Goal: Task Accomplishment & Management: Complete application form

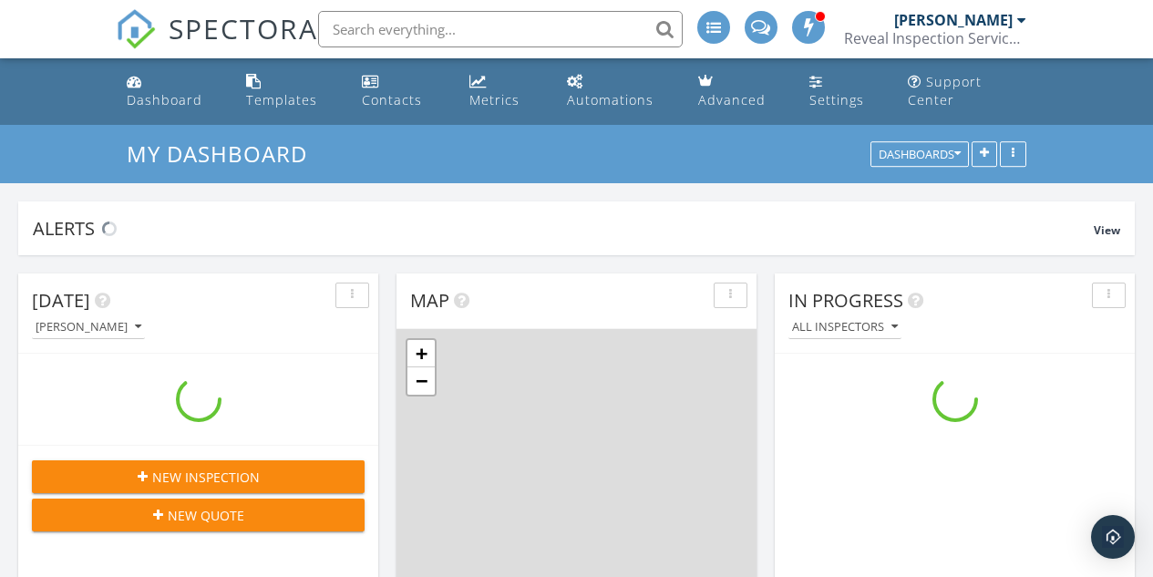
scroll to position [1687, 1181]
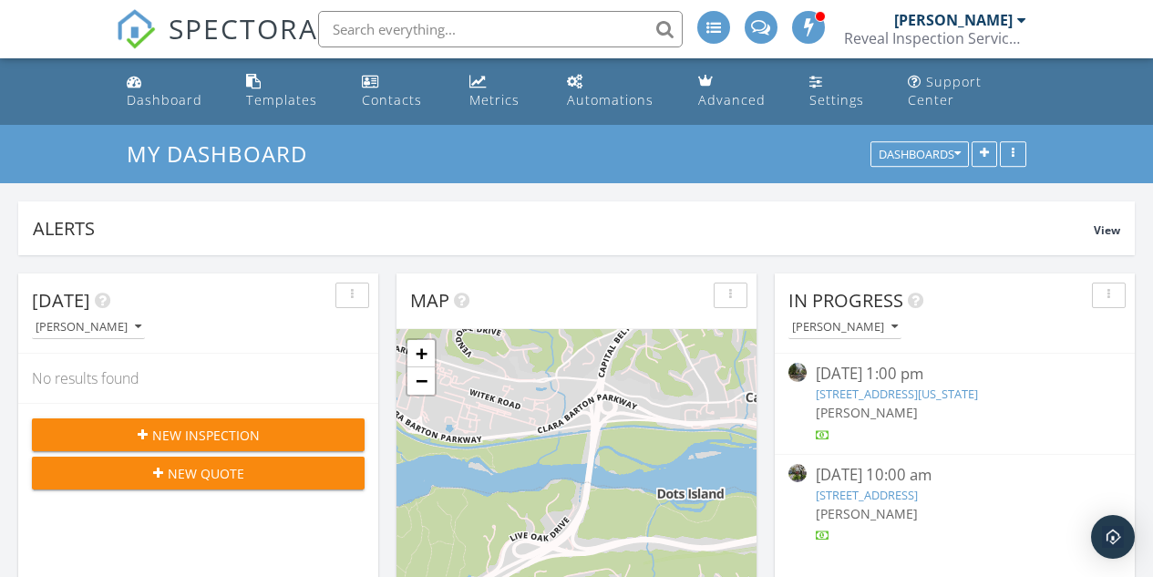
click at [262, 434] on div "New Inspection" at bounding box center [198, 435] width 304 height 19
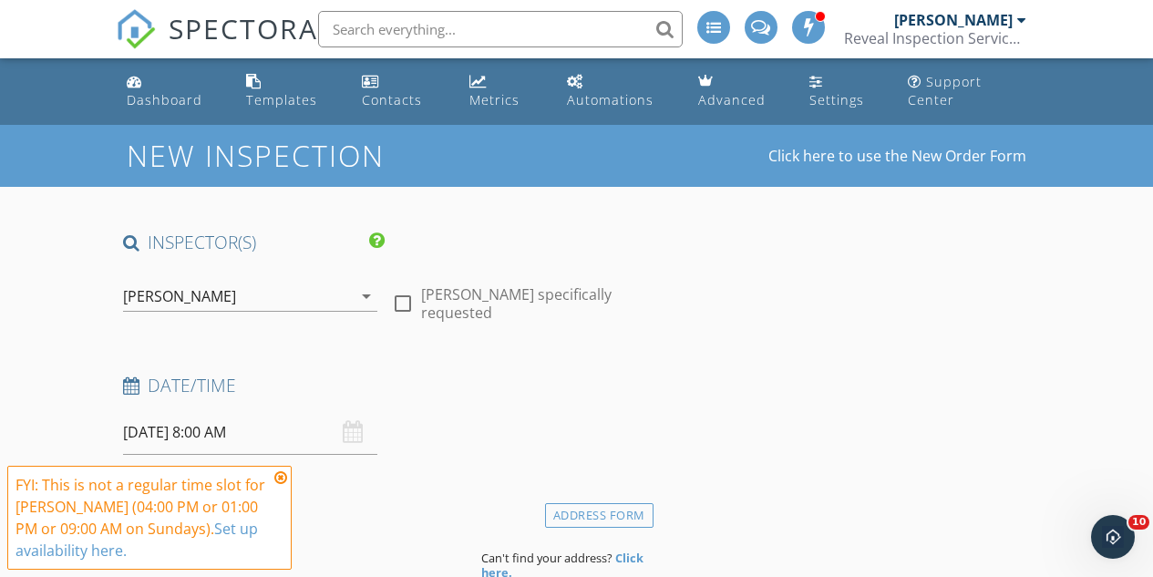
click at [277, 474] on icon at bounding box center [280, 477] width 13 height 15
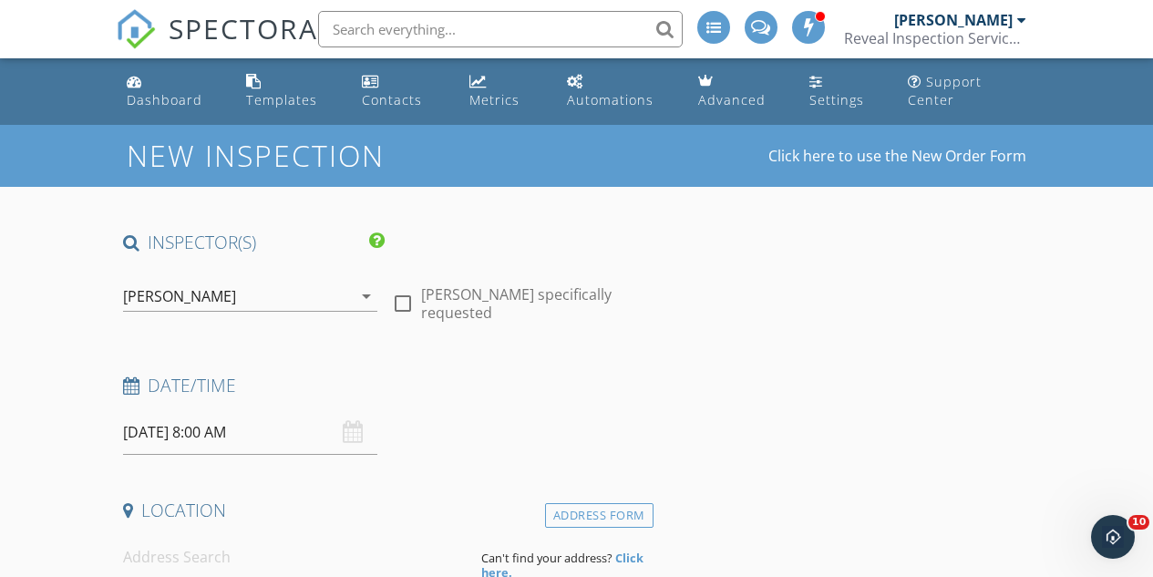
click at [220, 433] on input "09/28/2025 8:00 AM" at bounding box center [250, 432] width 254 height 45
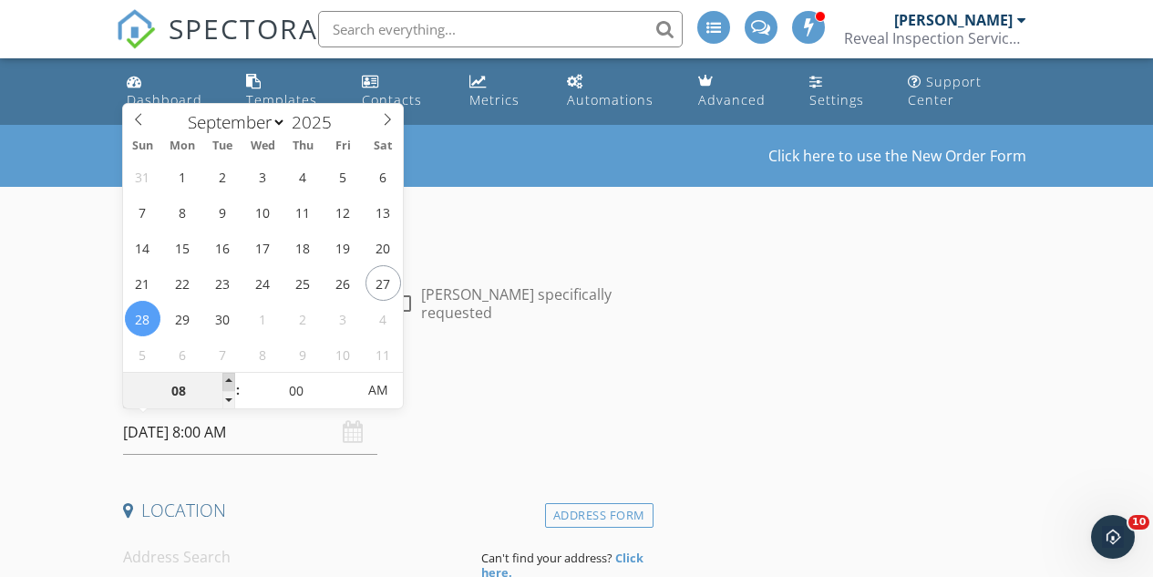
type input "09"
type input "09/28/2025 9:00 AM"
click at [227, 380] on span at bounding box center [228, 382] width 13 height 18
type input "10"
type input "09/28/2025 10:00 AM"
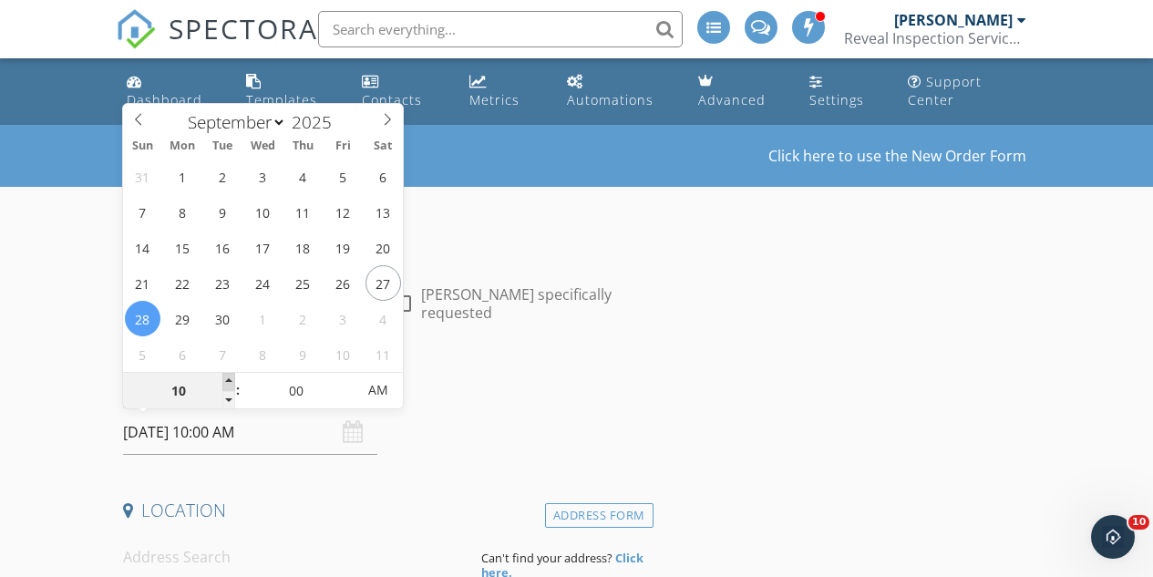
click at [227, 380] on span at bounding box center [228, 382] width 13 height 18
type input "11"
type input "09/28/2025 11:00 AM"
click at [227, 380] on span at bounding box center [228, 382] width 13 height 18
type input "12"
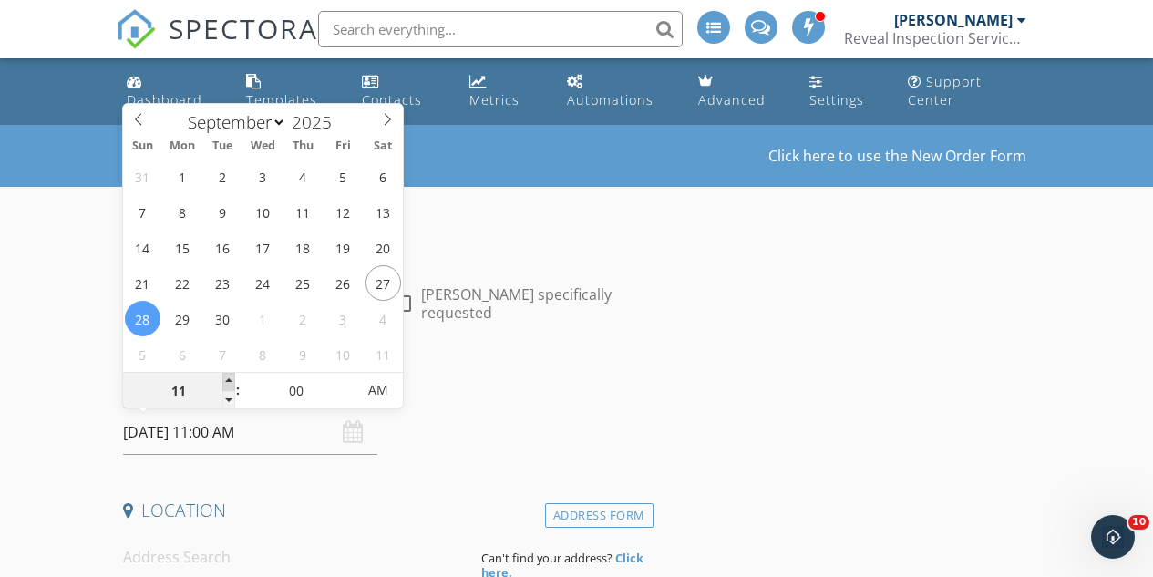
type input "09/28/2025 12:00 PM"
click at [227, 380] on span at bounding box center [228, 382] width 13 height 18
type input "01"
type input "09/28/2025 1:00 PM"
click at [227, 380] on span at bounding box center [228, 382] width 13 height 18
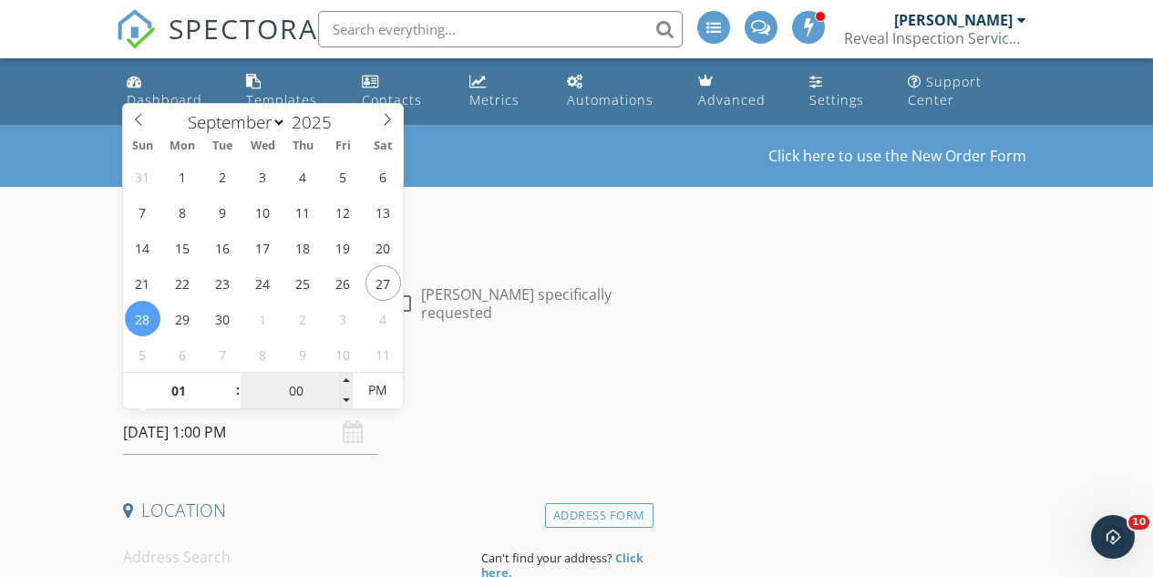
click at [336, 376] on input "00" at bounding box center [297, 391] width 112 height 36
type input "05"
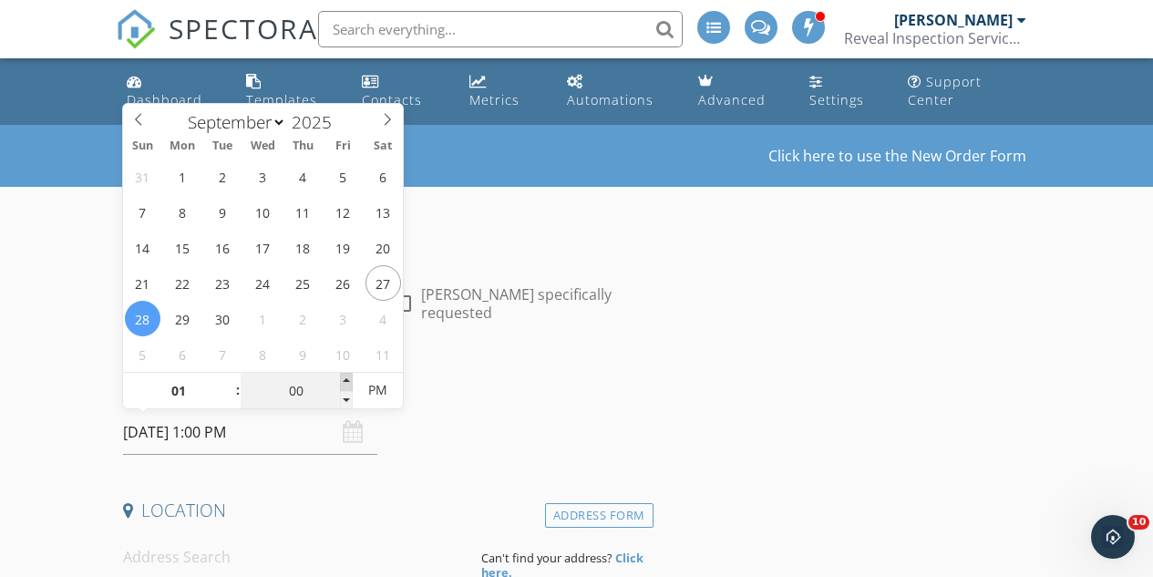
type input "09/28/2025 1:05 PM"
click at [345, 377] on span at bounding box center [346, 382] width 13 height 18
type input "10"
type input "09/28/2025 1:10 PM"
click at [345, 377] on span at bounding box center [346, 382] width 13 height 18
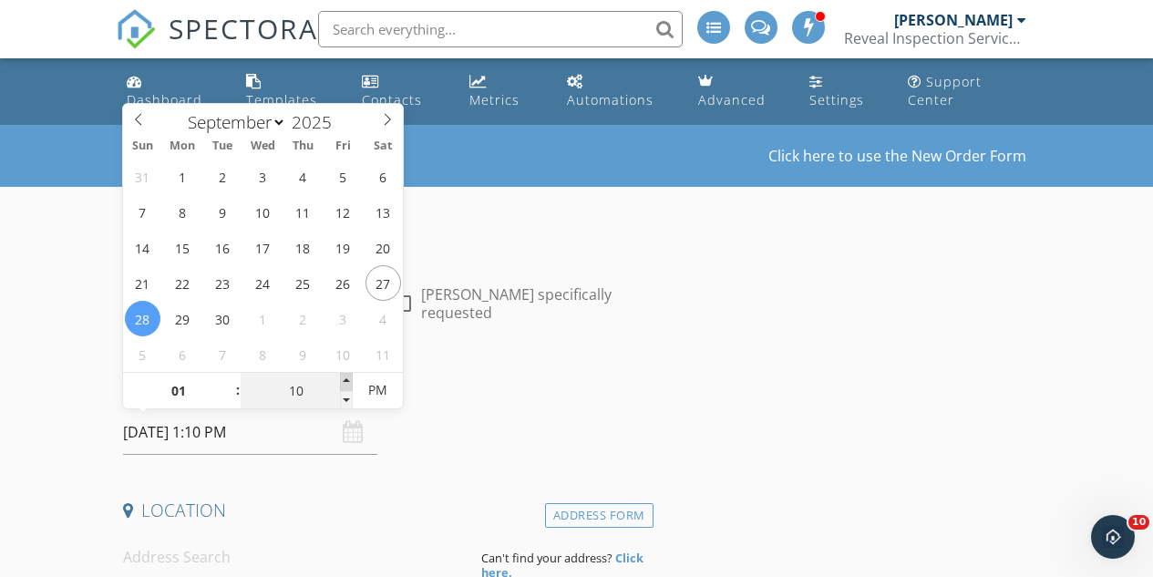
type input "15"
type input "09/28/2025 1:15 PM"
click at [345, 377] on span at bounding box center [346, 382] width 13 height 18
type input "20"
type input "09/28/2025 1:20 PM"
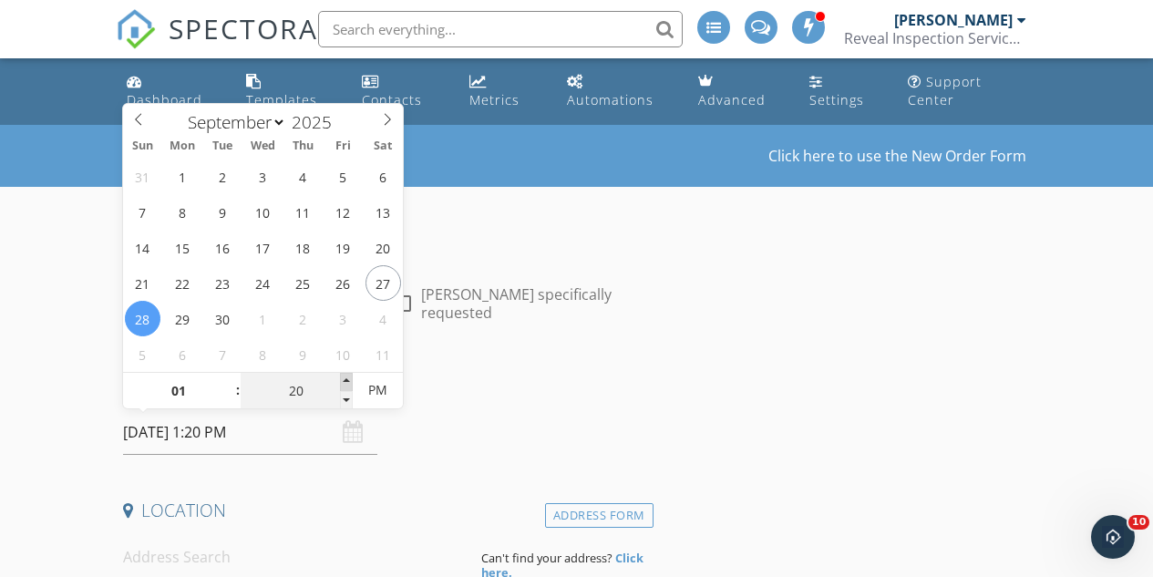
click at [345, 377] on span at bounding box center [346, 382] width 13 height 18
type input "25"
type input "09/28/2025 1:25 PM"
click at [345, 377] on span at bounding box center [346, 382] width 13 height 18
type input "30"
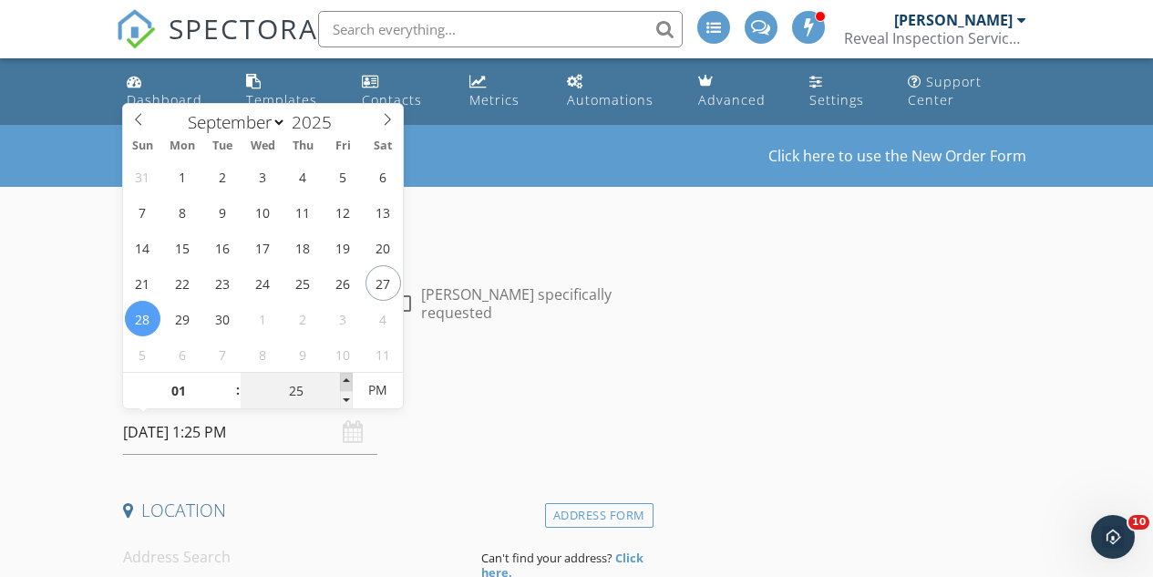
type input "09/28/2025 1:30 PM"
click at [345, 377] on span at bounding box center [346, 382] width 13 height 18
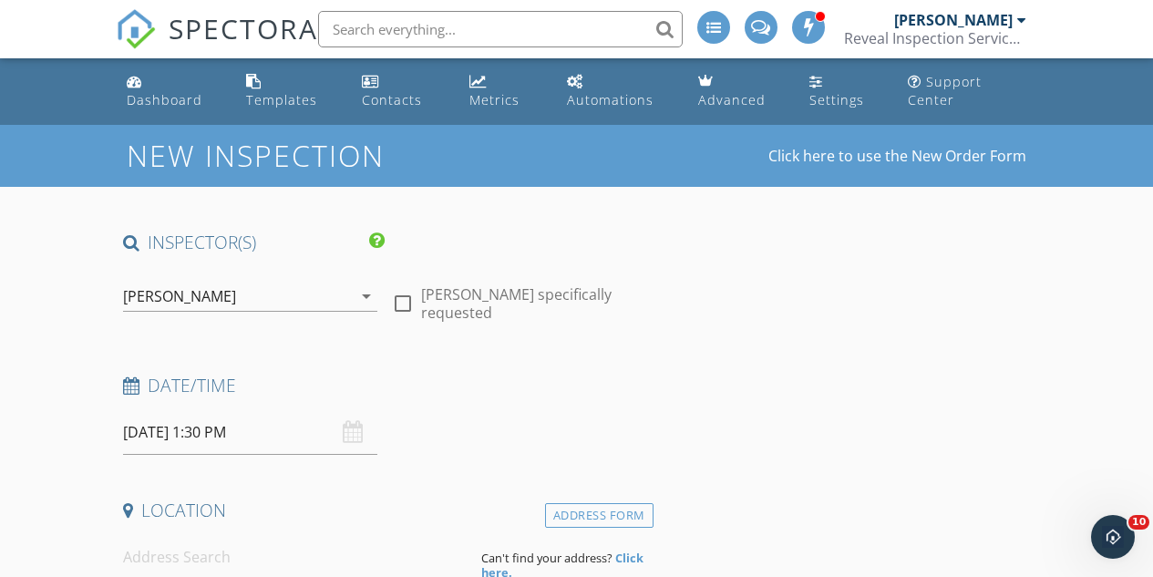
click at [511, 375] on h4 "Date/Time" at bounding box center [384, 386] width 523 height 24
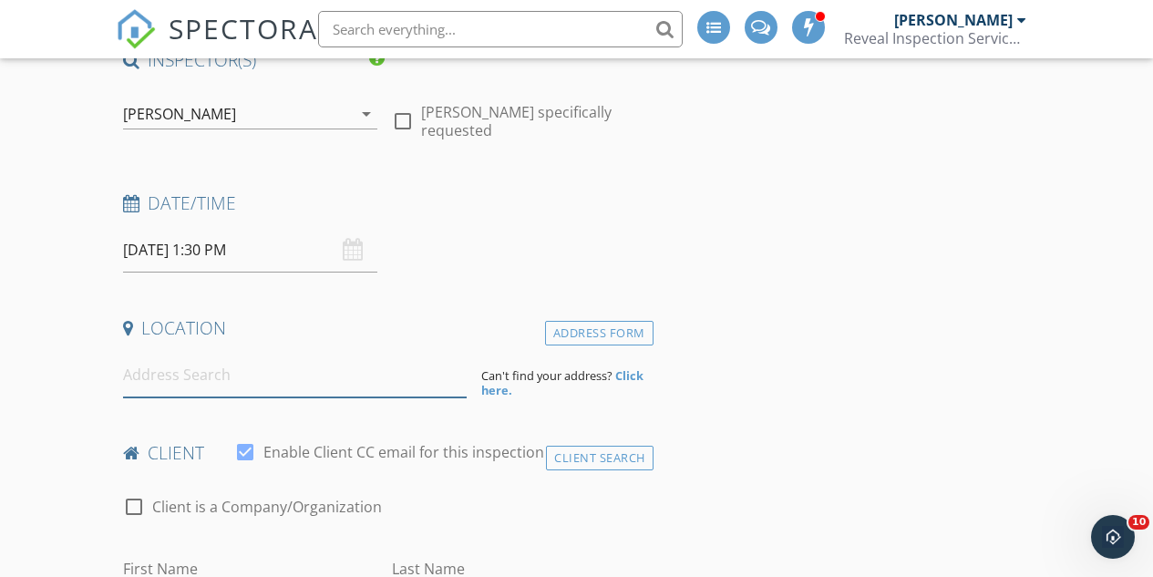
click at [202, 376] on input at bounding box center [295, 375] width 345 height 45
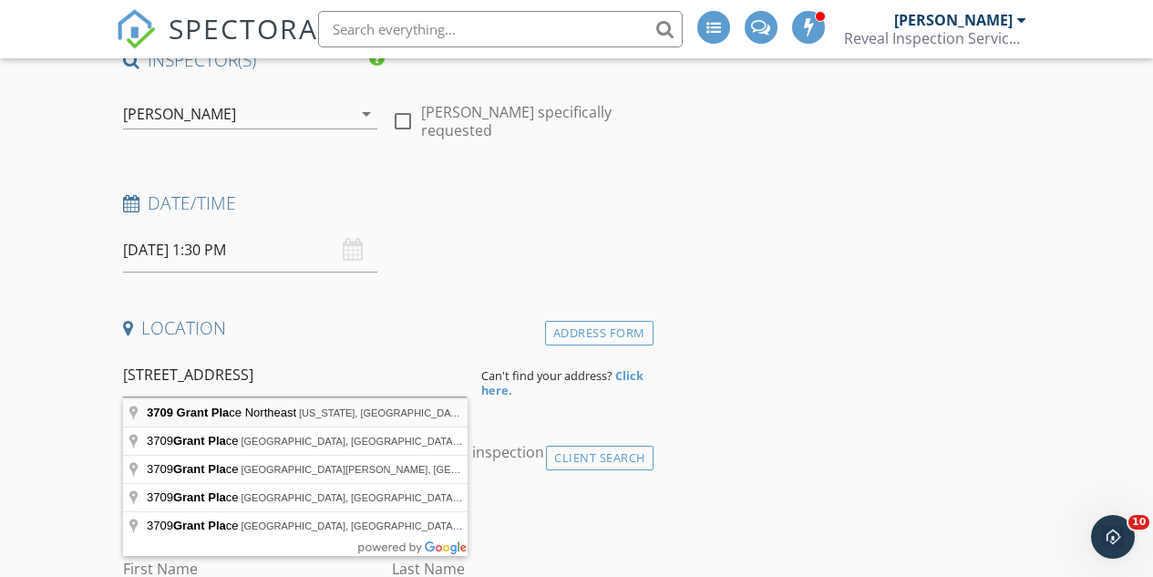
type input "3709 Grant Place Northeast, Washington, DC, USA"
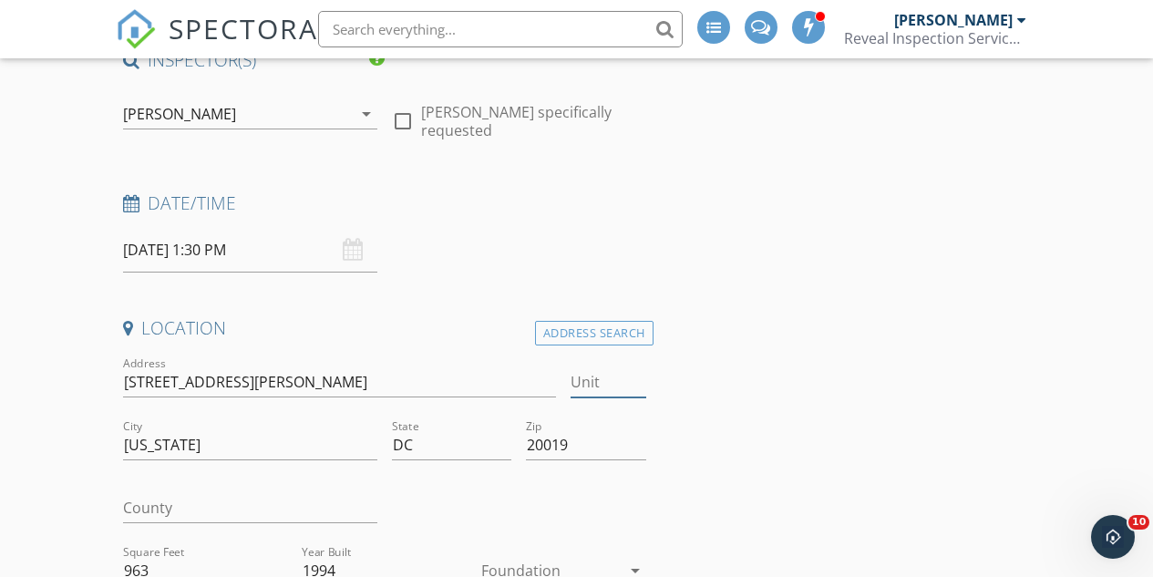
click at [586, 382] on input "Unit" at bounding box center [608, 382] width 75 height 30
type input "A"
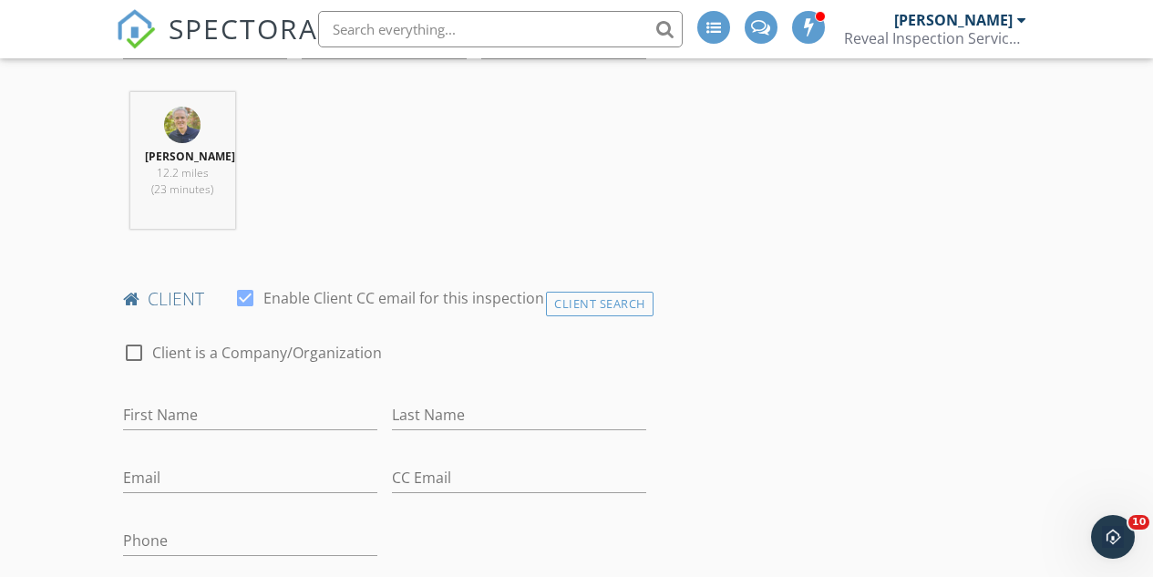
scroll to position [729, 0]
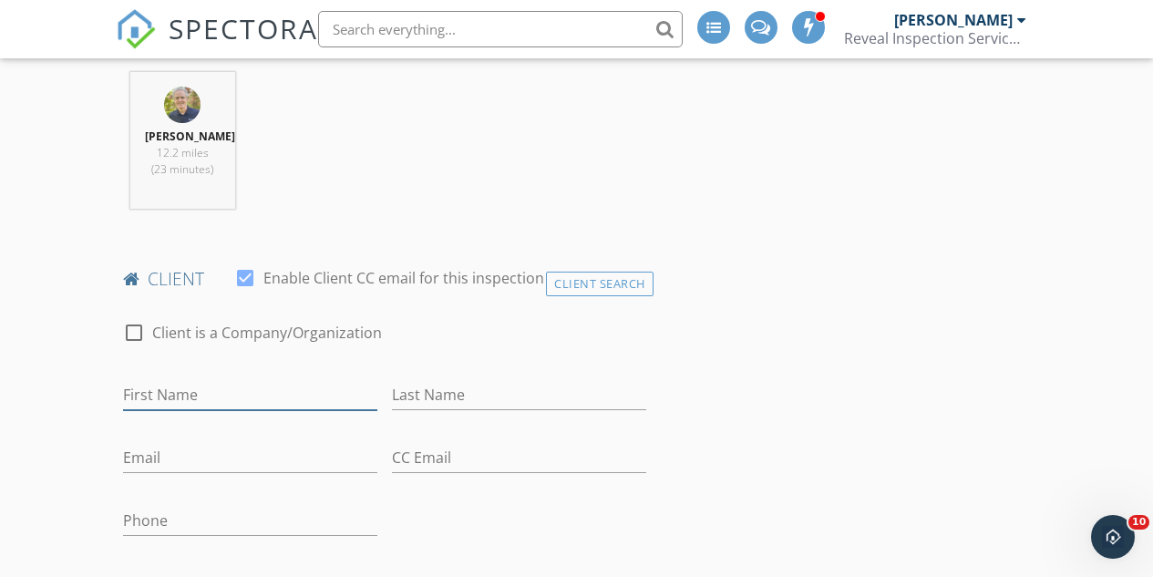
click at [205, 383] on input "First Name" at bounding box center [250, 395] width 254 height 30
type input "Barbara"
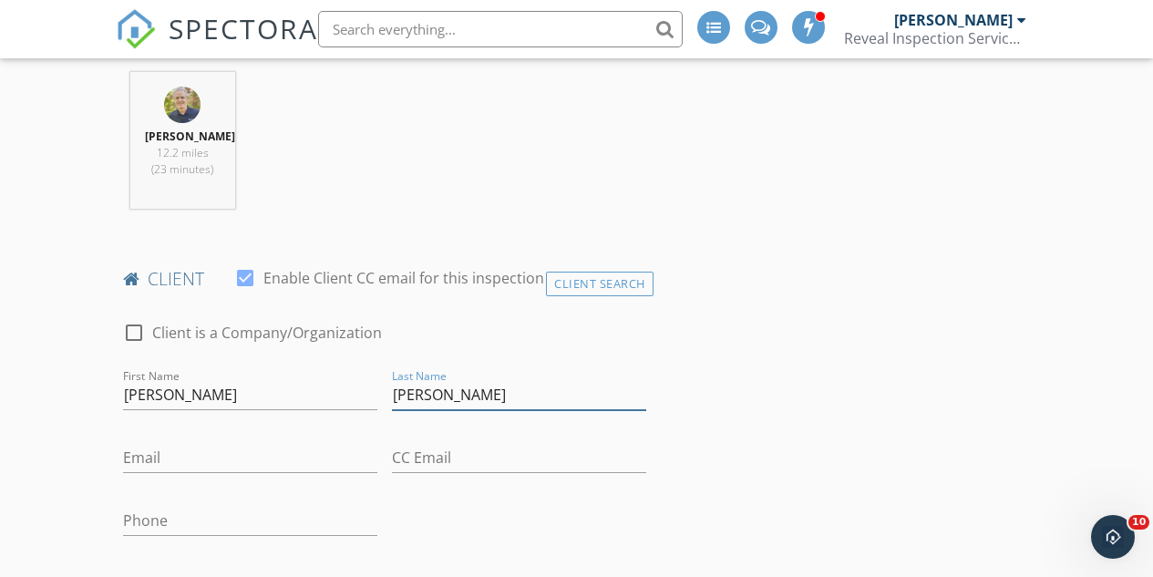
type input "Boyd"
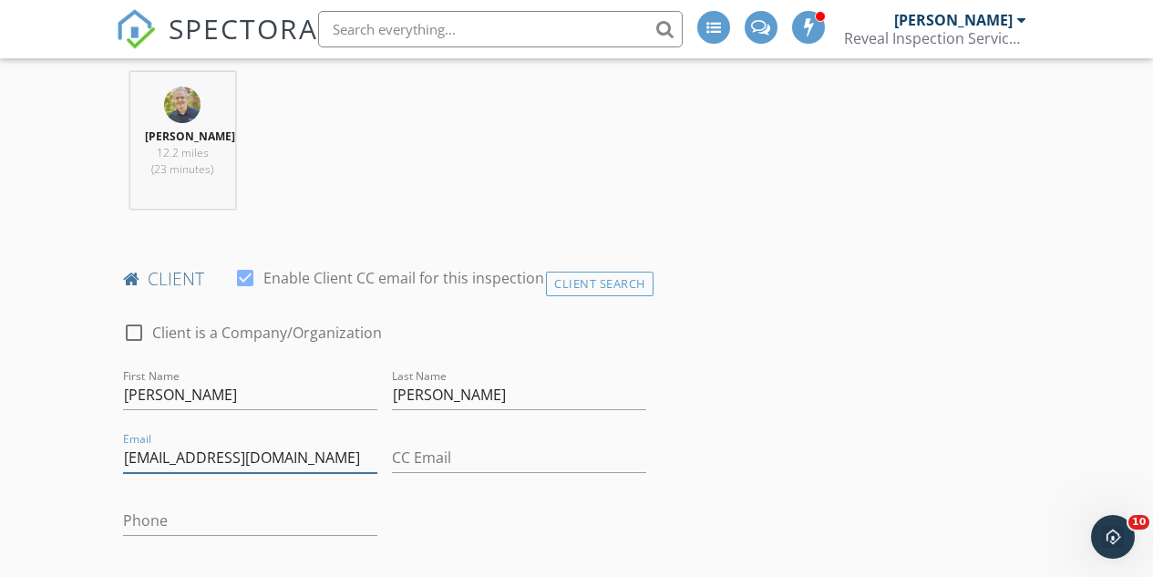
type input "bboyd@nae.edu"
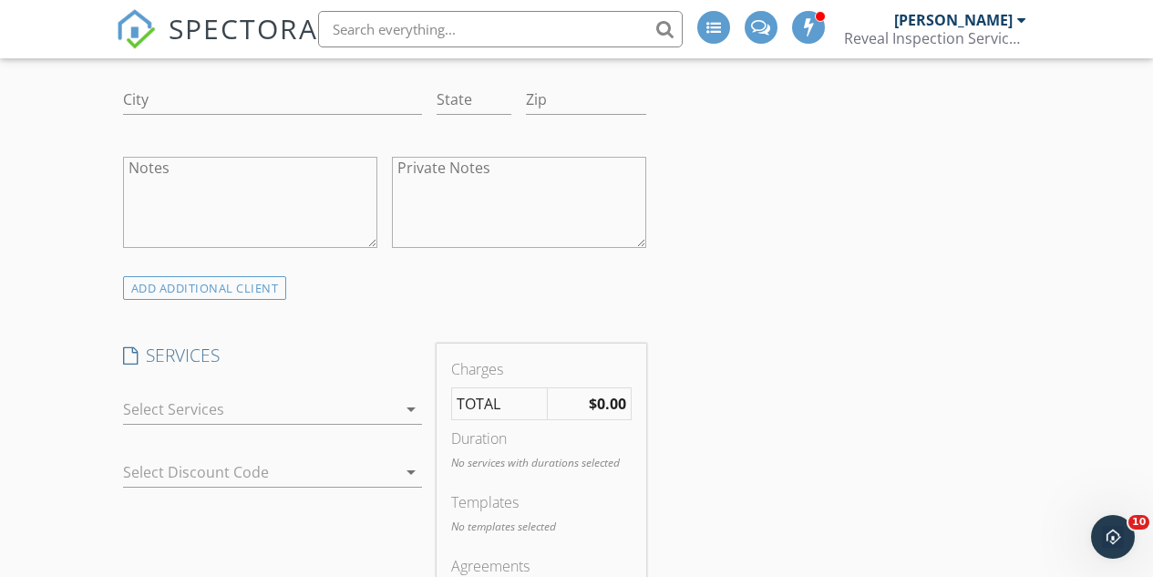
scroll to position [1367, 0]
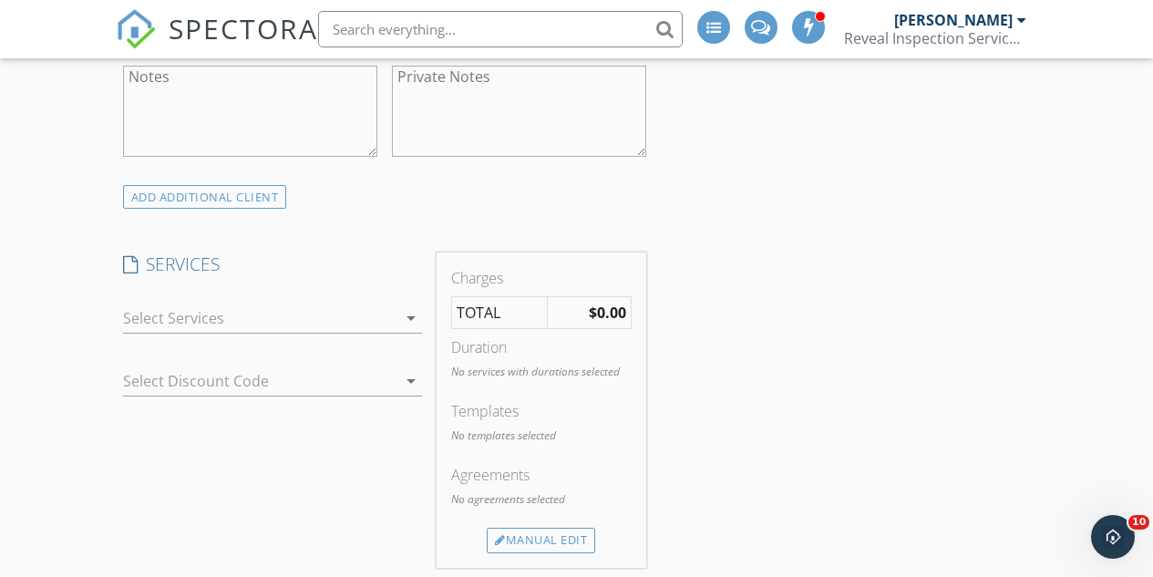
type input "703-587-7376"
click at [408, 322] on icon "arrow_drop_down" at bounding box center [411, 318] width 22 height 22
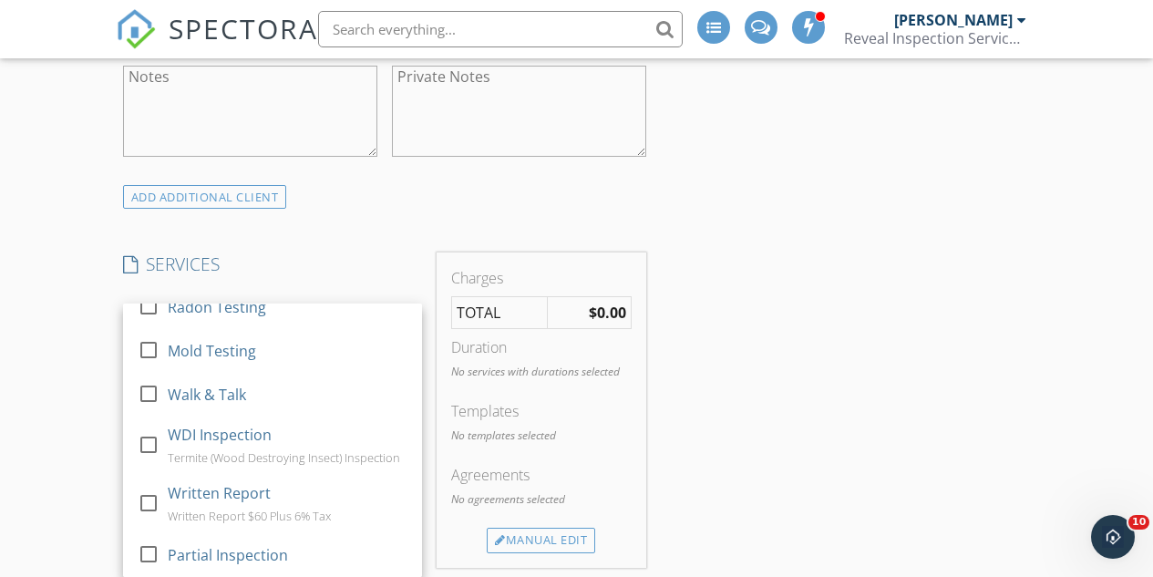
scroll to position [1458, 0]
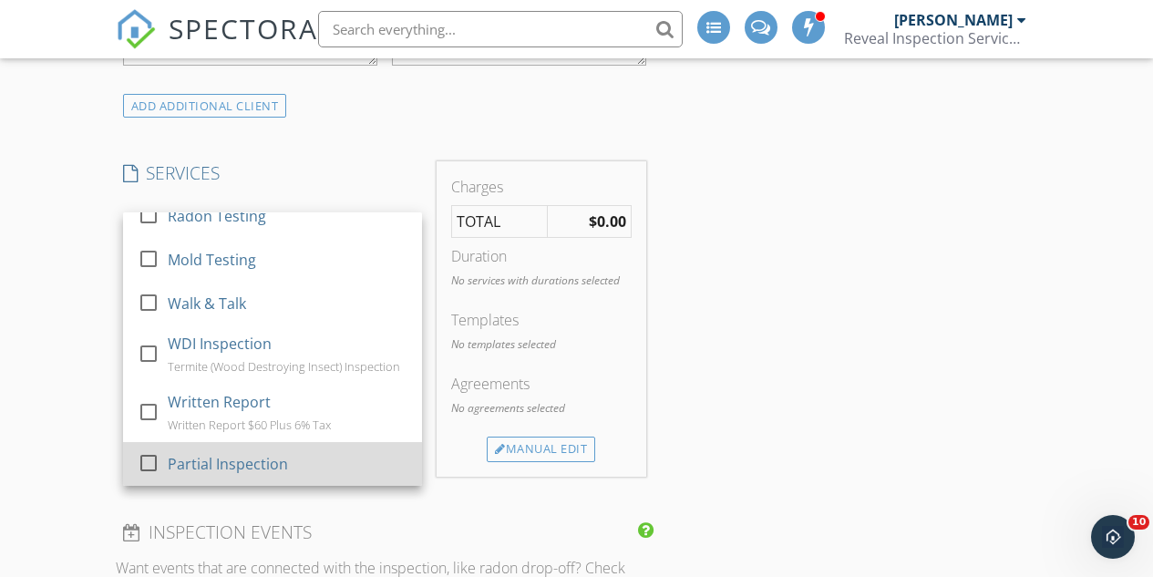
click at [150, 462] on div at bounding box center [148, 463] width 31 height 31
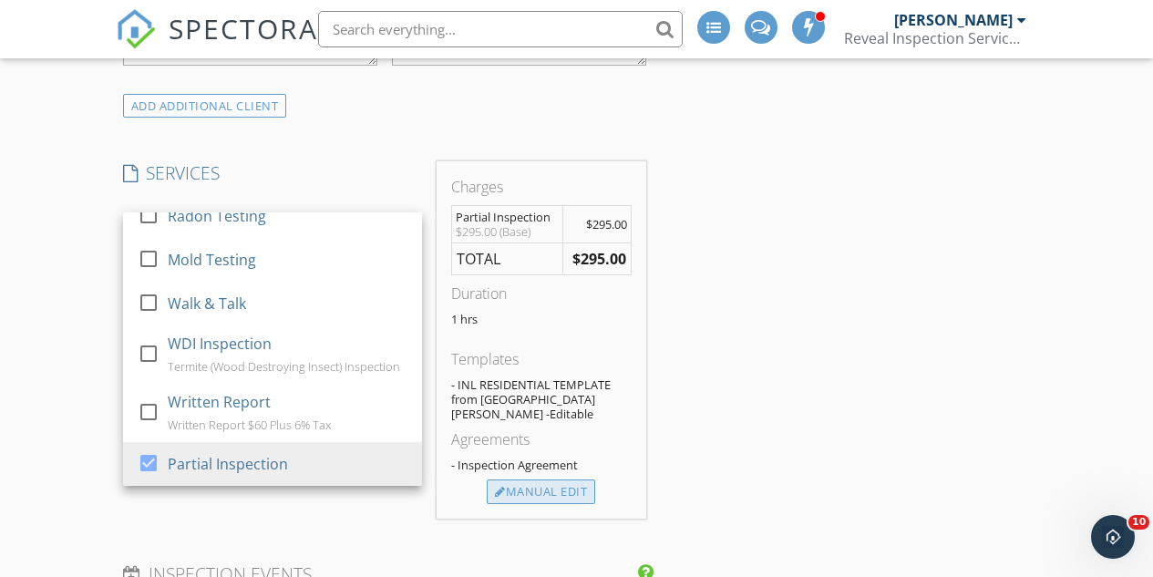
click at [516, 479] on div "Manual Edit" at bounding box center [541, 492] width 108 height 26
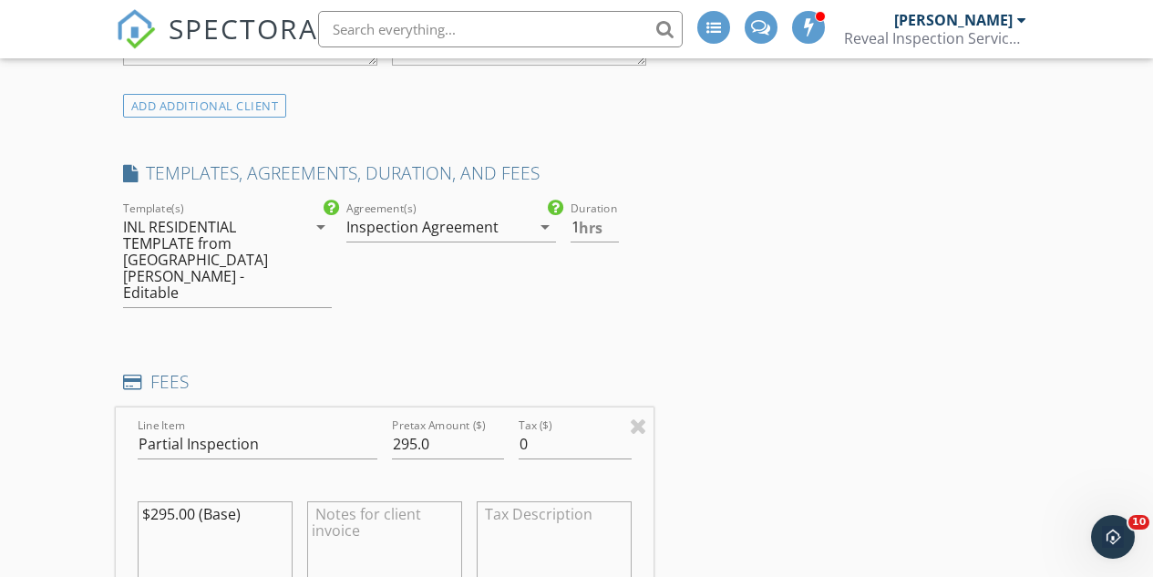
click at [544, 229] on icon "arrow_drop_down" at bounding box center [545, 227] width 22 height 22
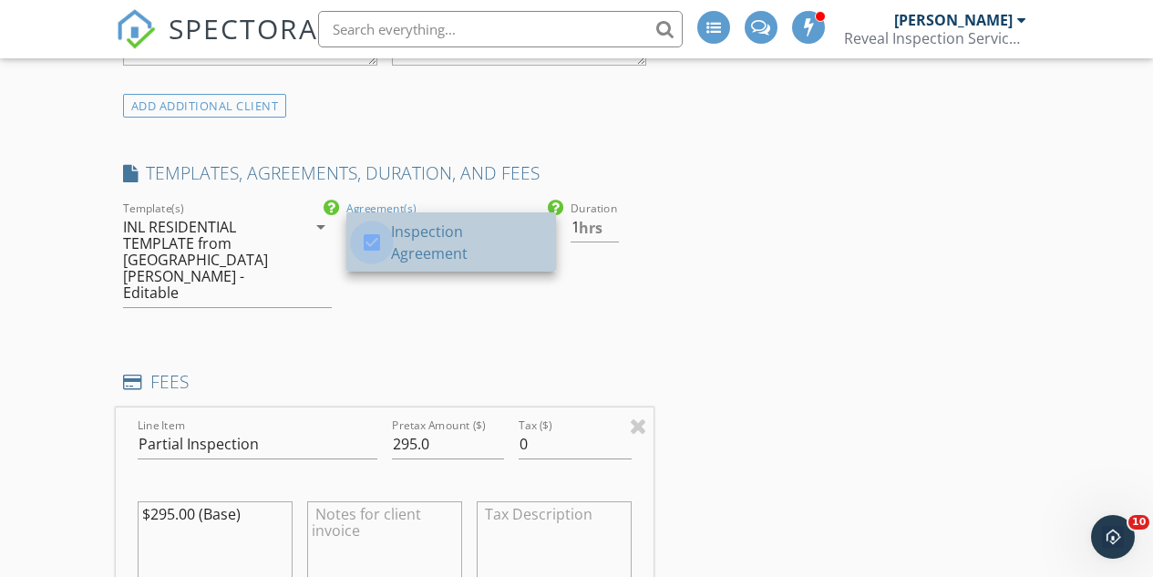
click at [364, 244] on div at bounding box center [371, 242] width 31 height 31
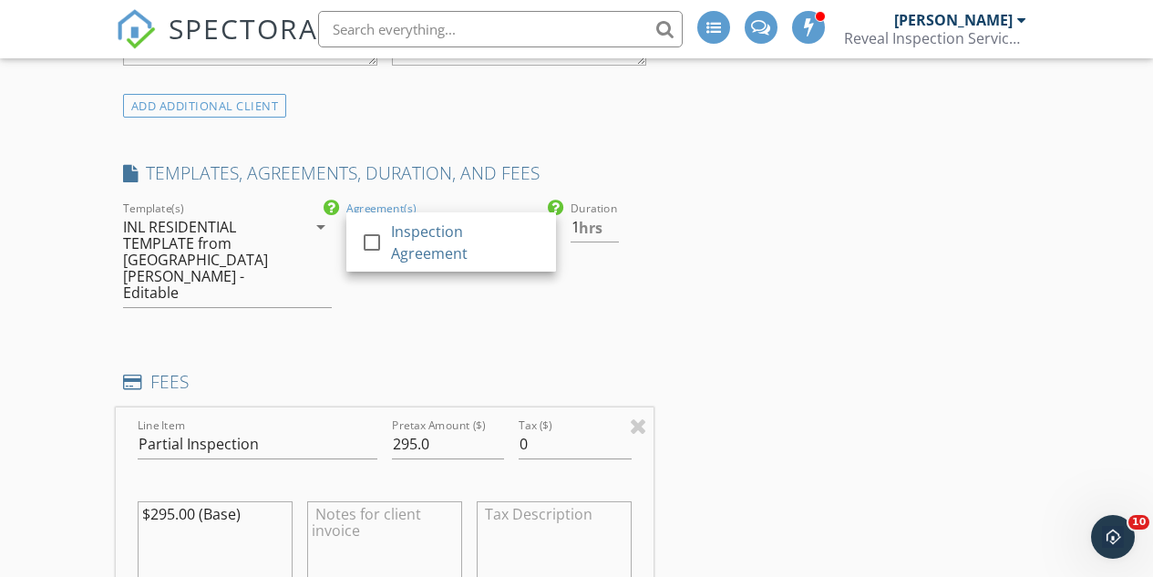
click at [582, 281] on div "Duration 1 hrs" at bounding box center [607, 262] width 89 height 129
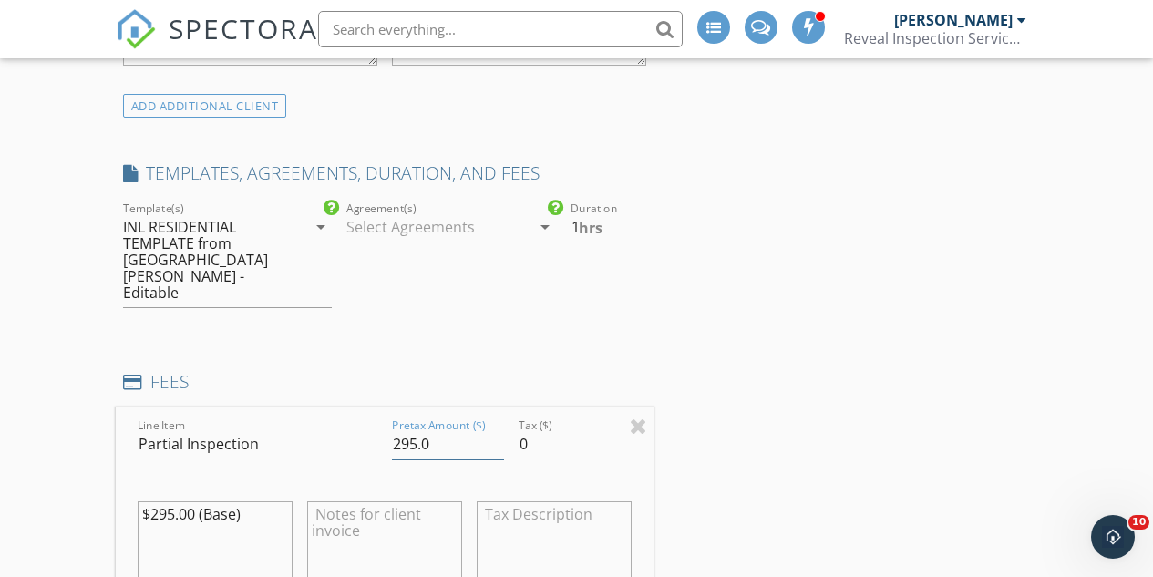
click at [408, 429] on input "295.0" at bounding box center [448, 444] width 113 height 30
type input "275.0"
click at [519, 429] on input "0" at bounding box center [575, 444] width 113 height 30
type input "16.50"
click at [670, 401] on div "INSPECTOR(S) check_box Thomas Ward PRIMARY Thomas Ward arrow_drop_down check_bo…" at bounding box center [577, 509] width 922 height 3474
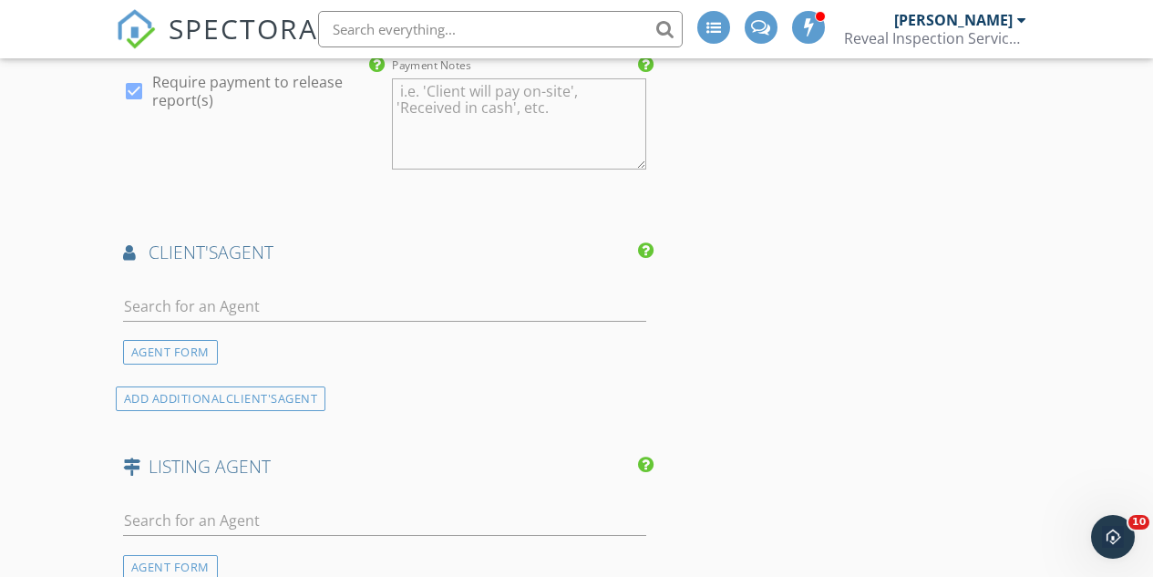
scroll to position [2370, 0]
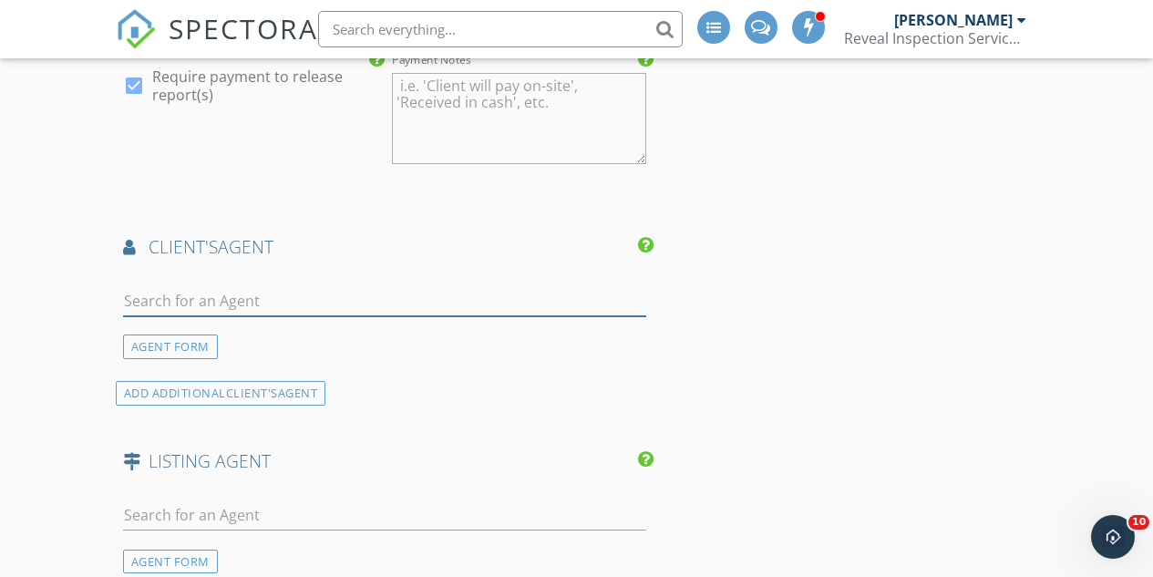
click at [236, 286] on input "text" at bounding box center [384, 301] width 523 height 30
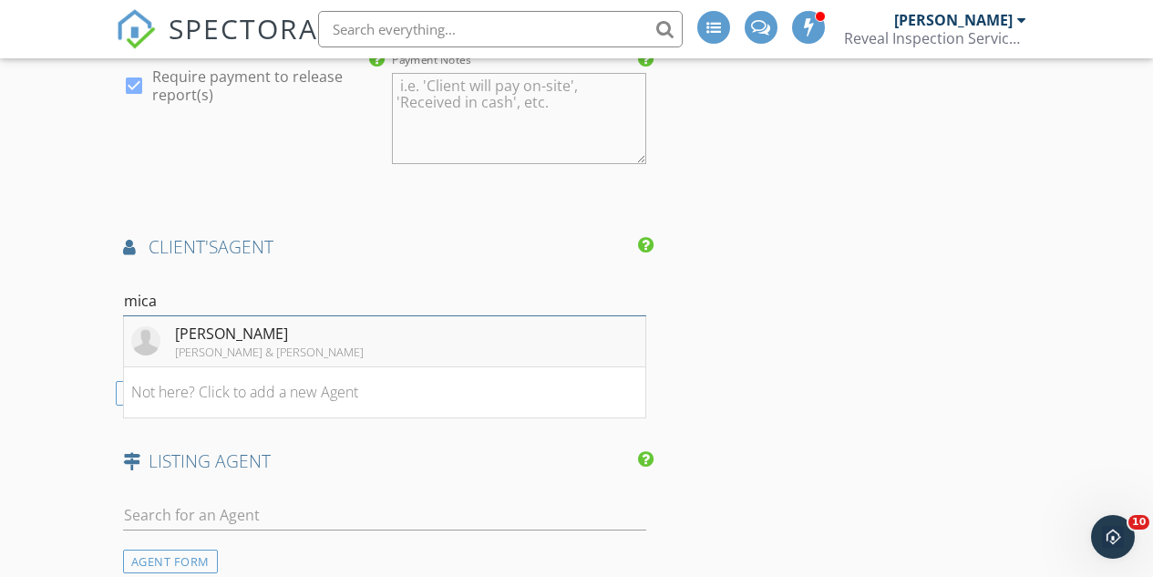
type input "mica"
click at [227, 323] on div "[PERSON_NAME]" at bounding box center [269, 334] width 189 height 22
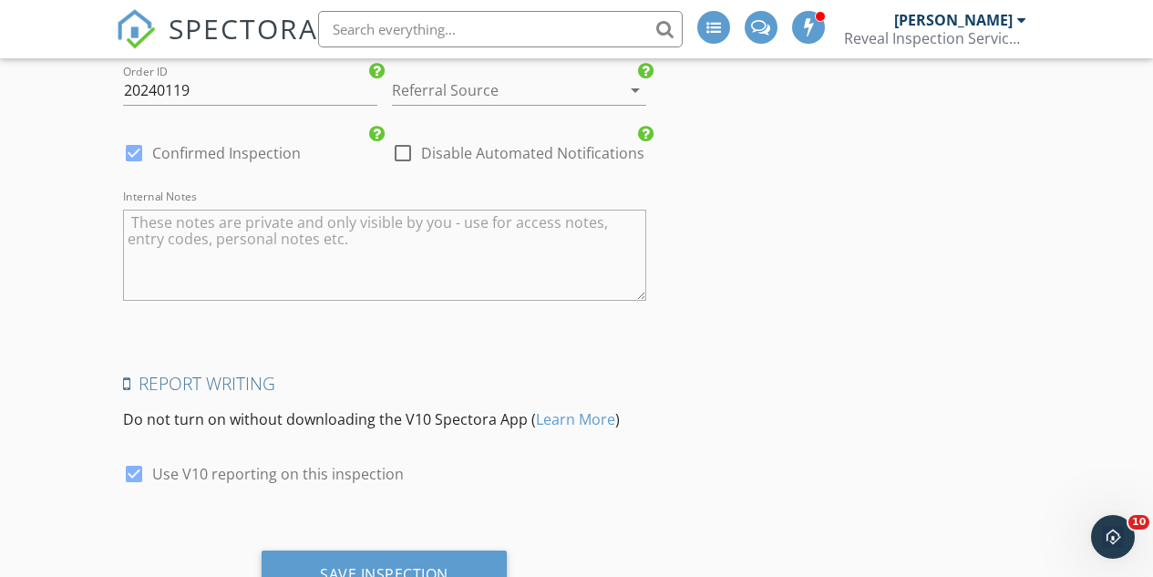
scroll to position [3677, 0]
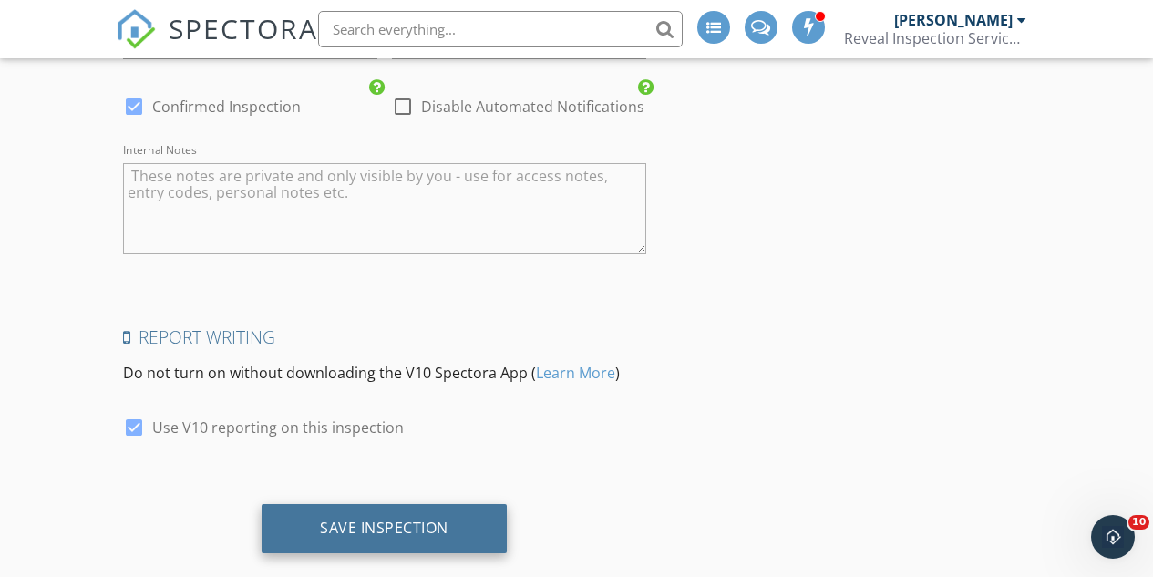
click at [417, 519] on div "Save Inspection" at bounding box center [384, 528] width 129 height 18
